Goal: Contribute content: Add original content to the website for others to see

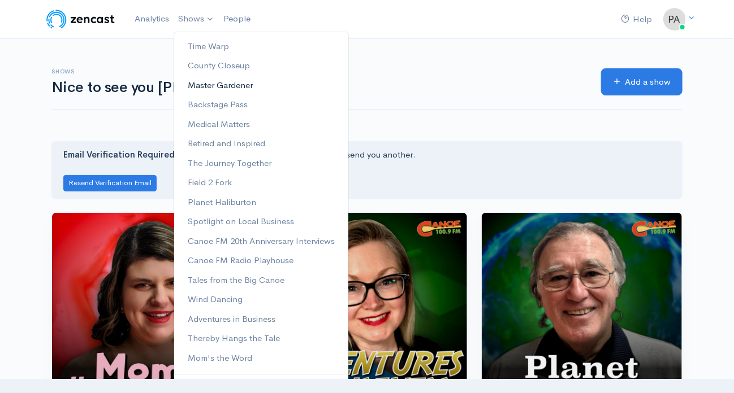
click at [214, 84] on link "Master Gardener" at bounding box center [261, 86] width 174 height 20
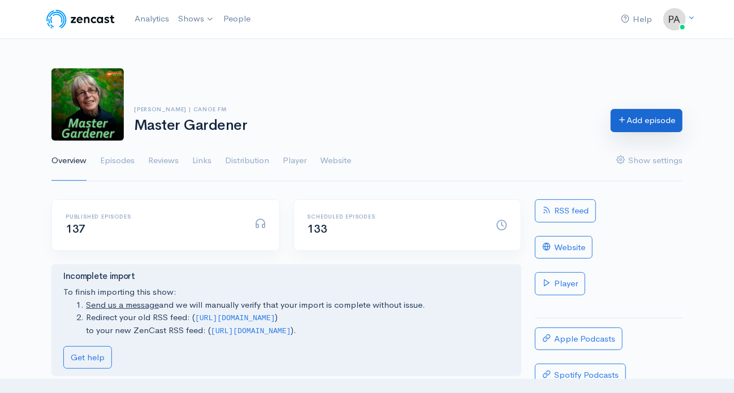
click at [642, 119] on link "Add episode" at bounding box center [646, 120] width 72 height 23
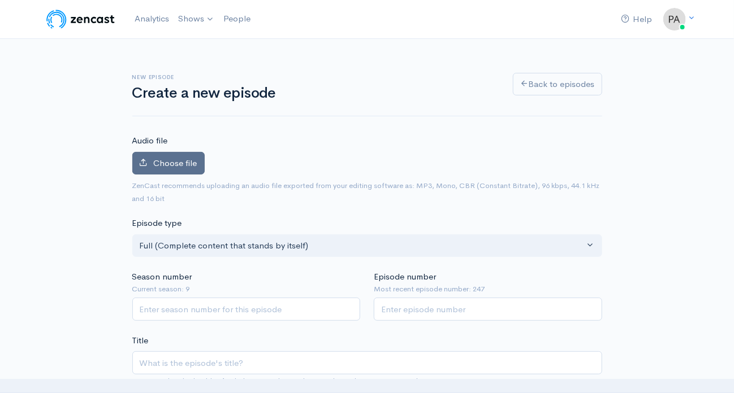
click at [174, 159] on span "Choose file" at bounding box center [176, 163] width 44 height 11
click at [0, 0] on input "Choose file" at bounding box center [0, 0] width 0 height 0
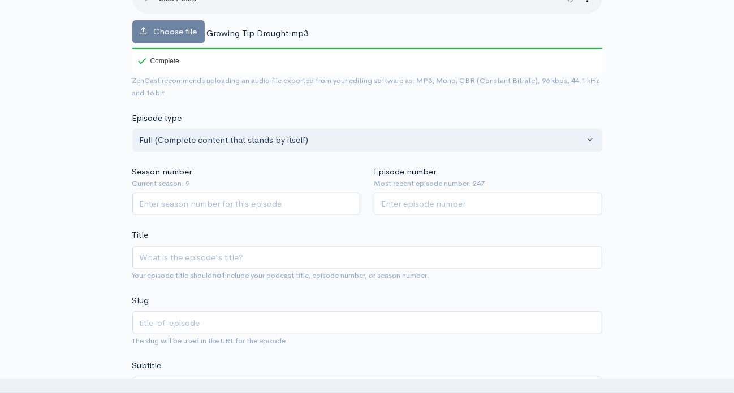
scroll to position [170, 0]
click at [155, 200] on input "Season number" at bounding box center [246, 203] width 228 height 23
type input "5"
click at [400, 201] on input "Episode number" at bounding box center [488, 203] width 228 height 23
type input "272"
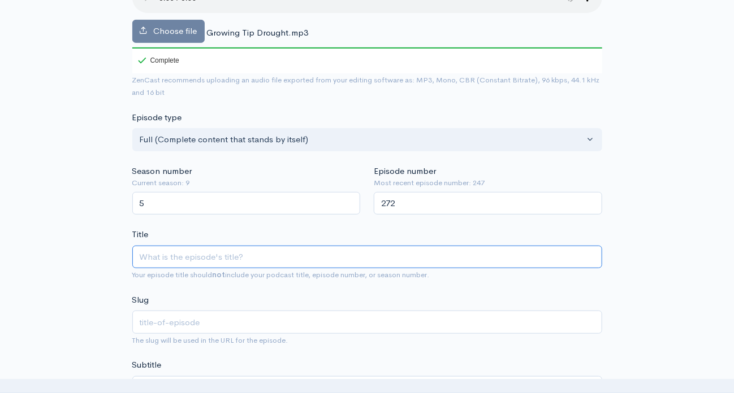
click at [167, 255] on input "Title" at bounding box center [367, 257] width 470 height 23
type input "D"
type input "d"
type input "De"
type input "de"
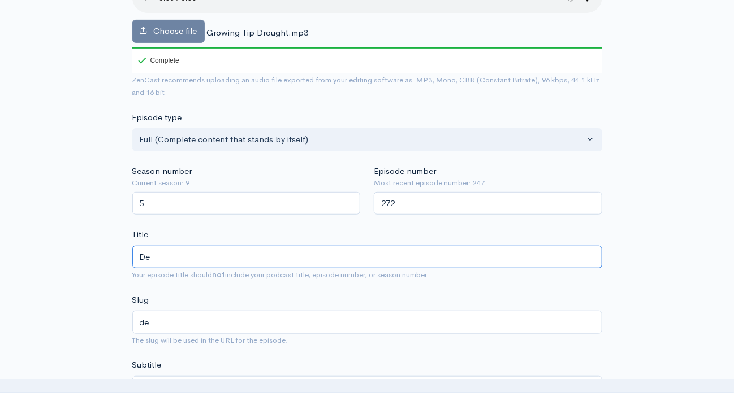
type input "D"
type input "d"
type input "Dr"
type input "dr"
type input "Drou"
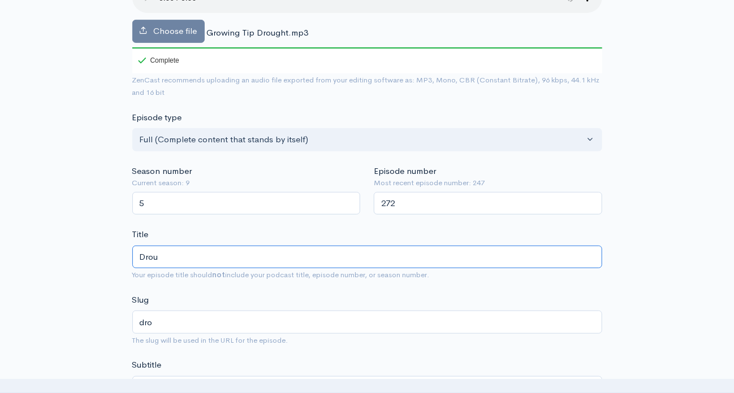
type input "drou"
type input "Droug"
type input "droug"
type input "Drough"
type input "drough"
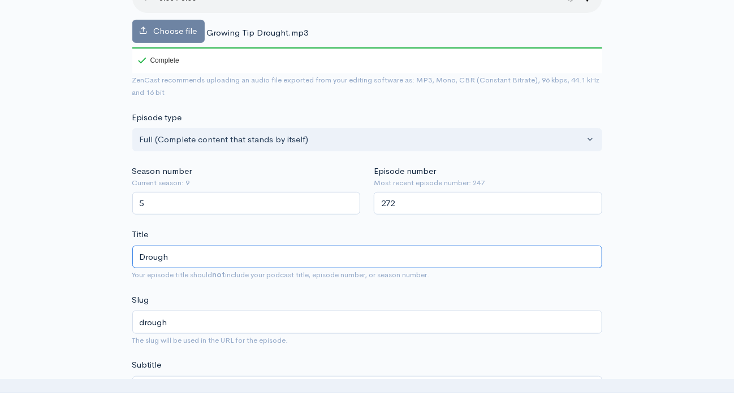
type input "Drought"
type input "drought"
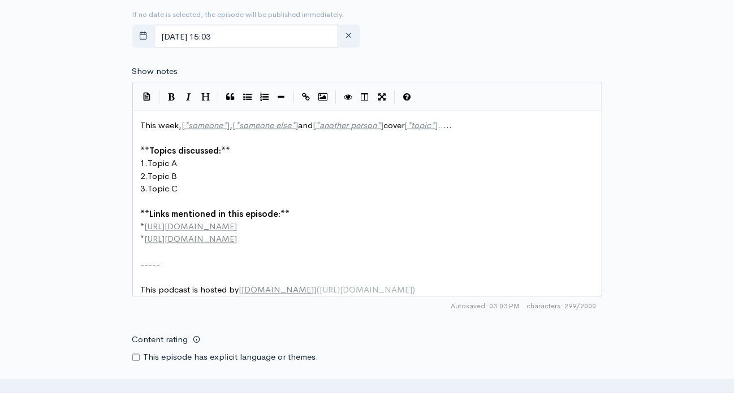
scroll to position [622, 0]
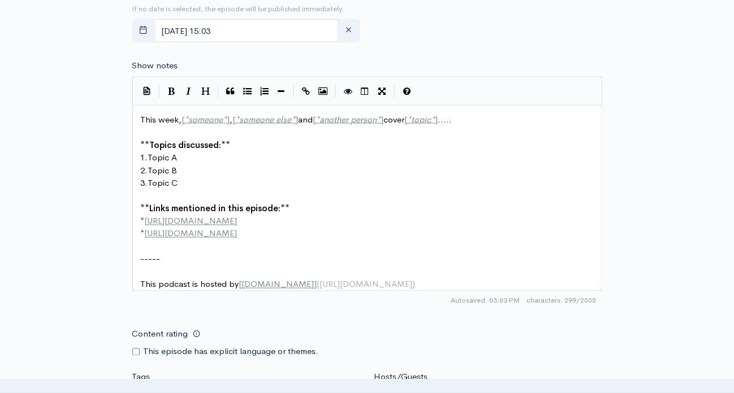
type input "Drought"
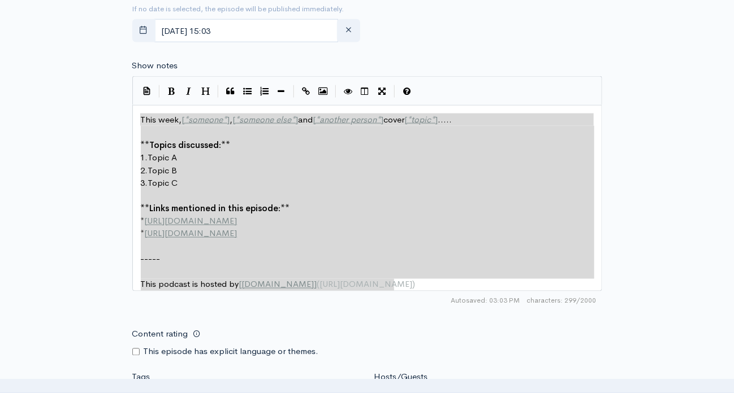
drag, startPoint x: 139, startPoint y: 112, endPoint x: 148, endPoint y: 325, distance: 213.3
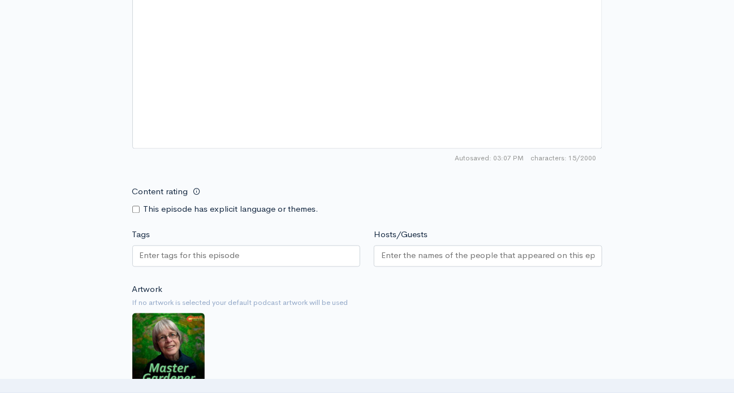
scroll to position [791, 0]
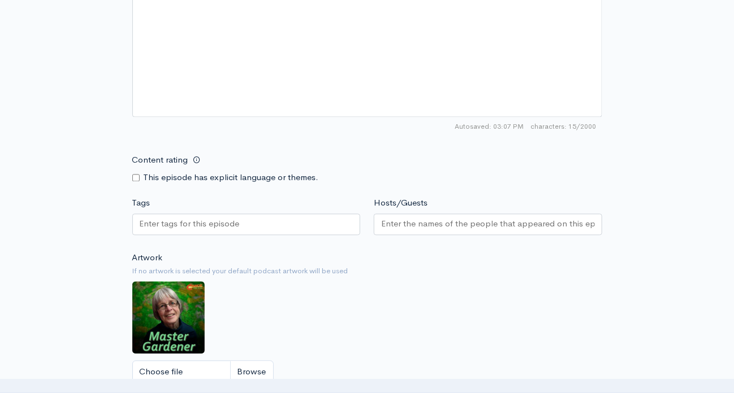
type textarea "How dry I am..."
click at [400, 197] on label "Hosts/Guests" at bounding box center [401, 203] width 54 height 13
click at [400, 218] on input "Hosts/Guests" at bounding box center [488, 224] width 214 height 13
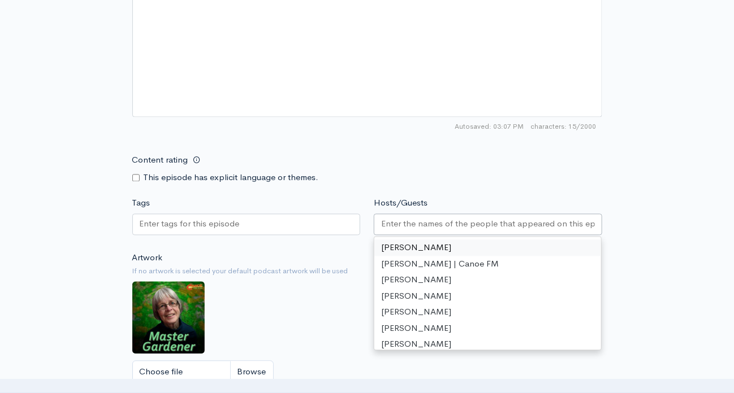
click at [393, 220] on input "Hosts/Guests" at bounding box center [488, 224] width 214 height 13
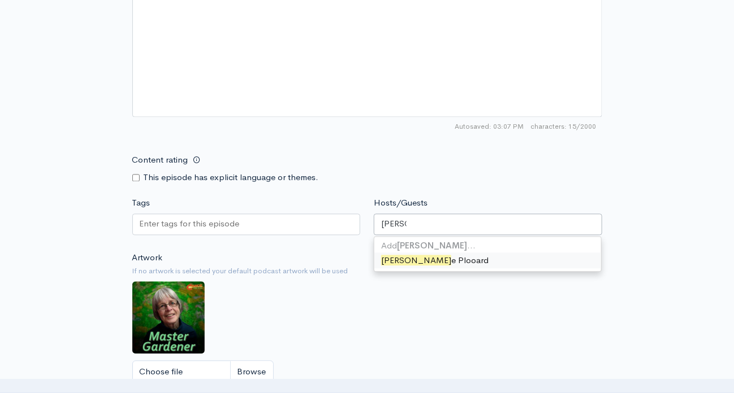
type input "[PERSON_NAME]"
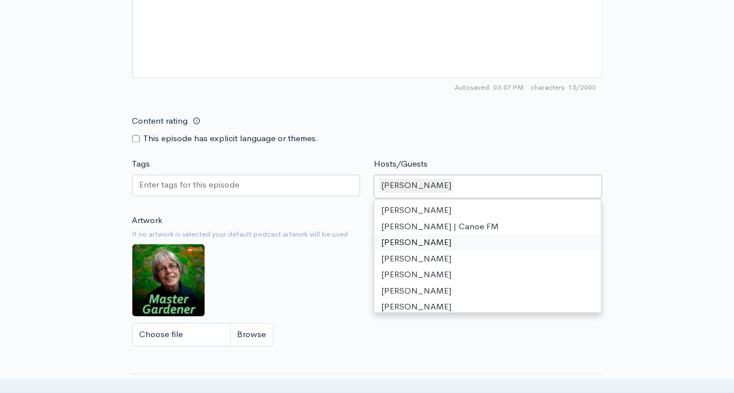
scroll to position [961, 0]
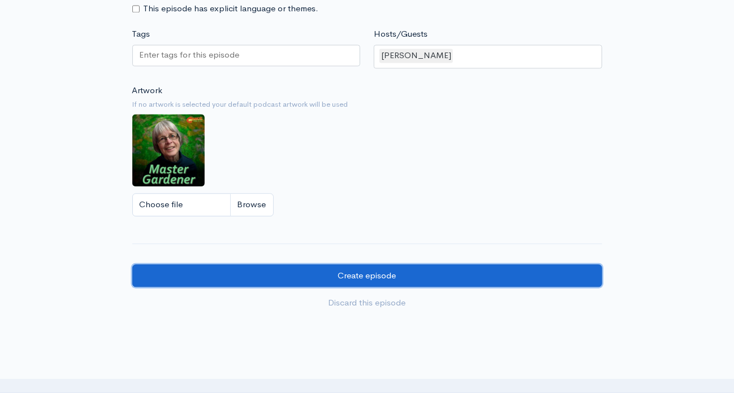
click at [371, 271] on input "Create episode" at bounding box center [367, 276] width 470 height 23
